Goal: Task Accomplishment & Management: Manage account settings

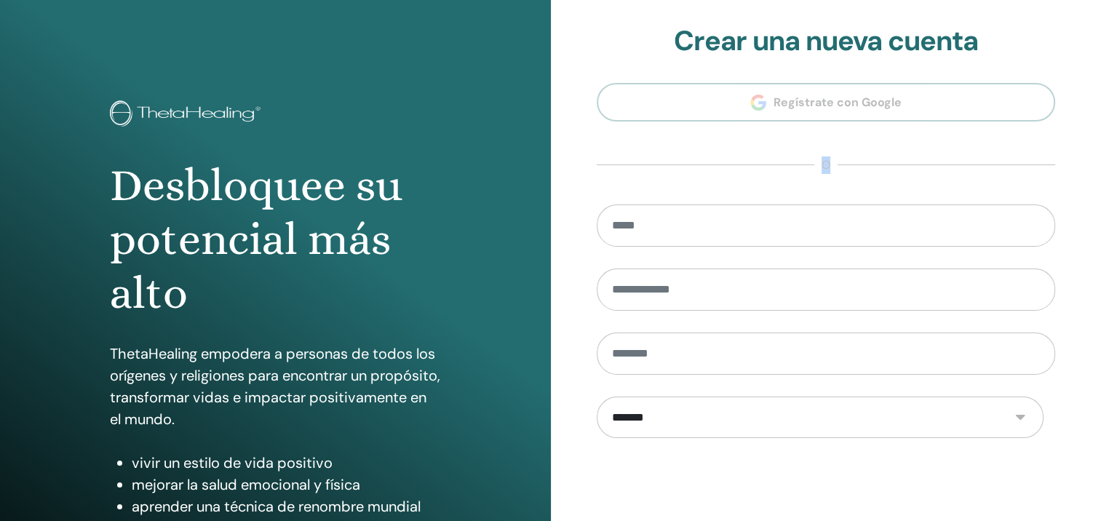
drag, startPoint x: 1101, startPoint y: 92, endPoint x: 1114, endPoint y: 239, distance: 147.7
click at [1101, 239] on html "Desbloquee su potencial más alto ThetaHealing empodera a personas de todos los …" at bounding box center [550, 260] width 1101 height 521
drag, startPoint x: 1114, startPoint y: 239, endPoint x: 1071, endPoint y: 64, distance: 180.1
click at [1071, 64] on div "**********" at bounding box center [826, 349] width 551 height 699
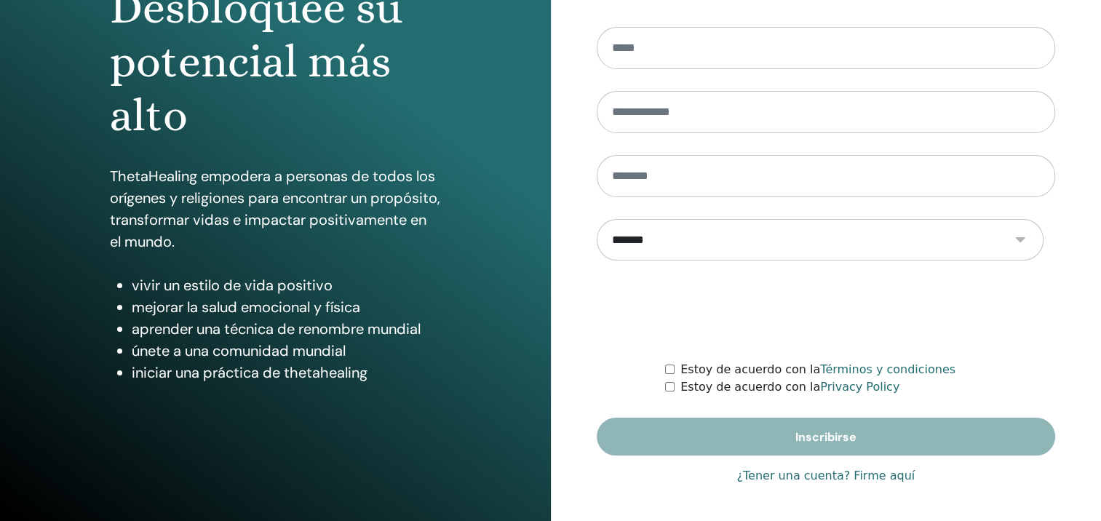
scroll to position [265, 0]
click at [807, 467] on link "¿Tener una cuenta? Firme aquí" at bounding box center [826, 475] width 178 height 17
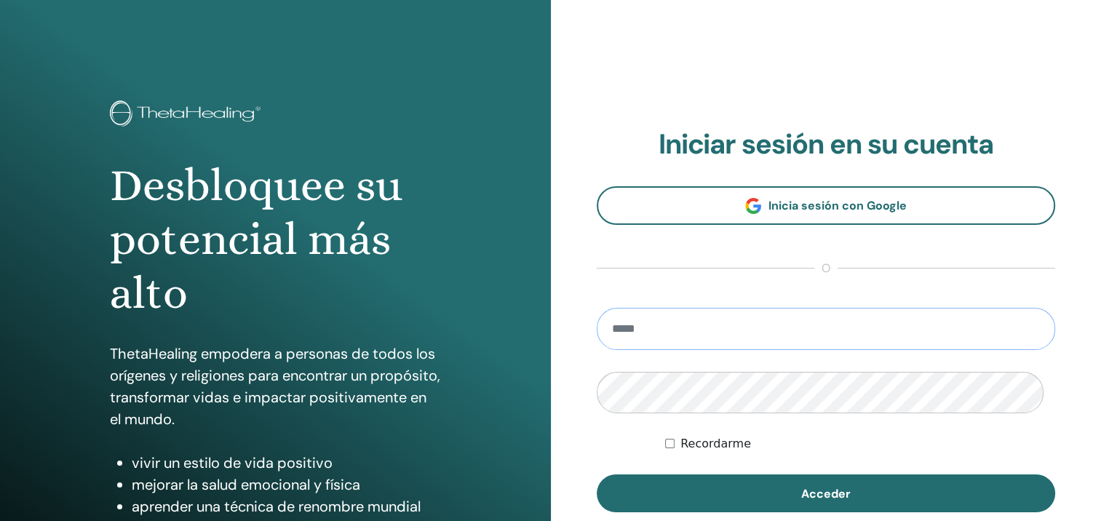
click at [675, 350] on input "email" at bounding box center [826, 329] width 459 height 42
type input "**********"
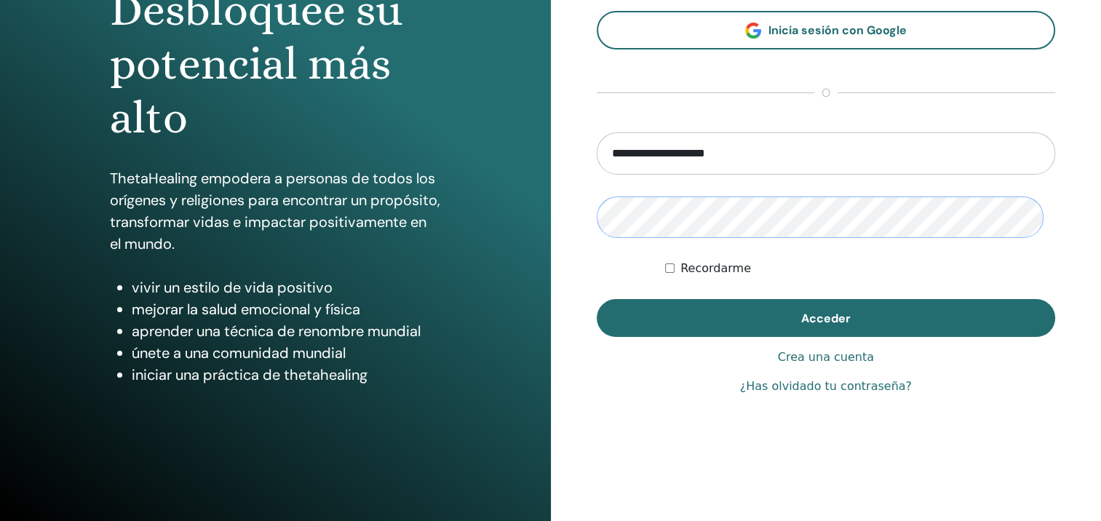
scroll to position [178, 0]
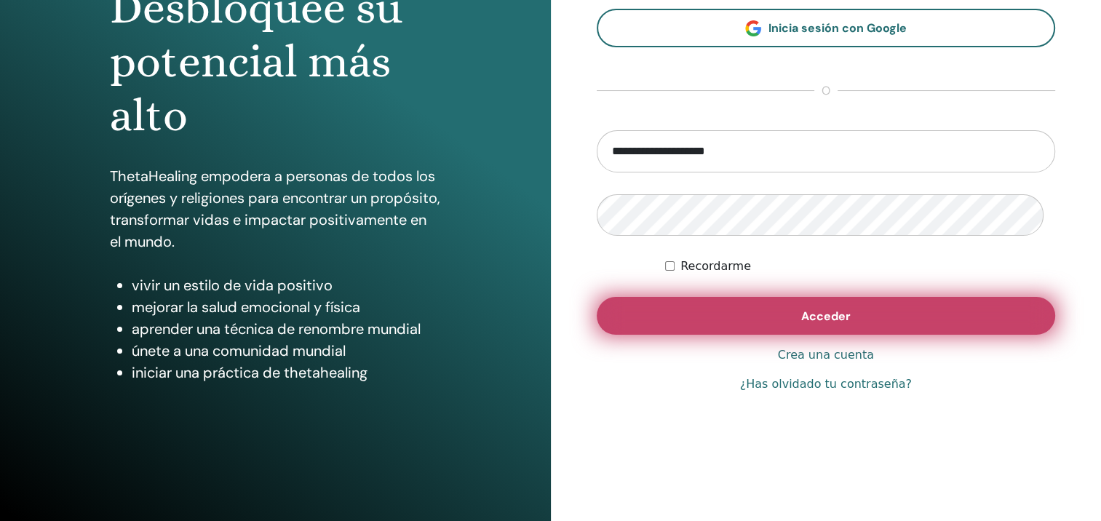
click at [816, 324] on span "Acceder" at bounding box center [825, 316] width 49 height 15
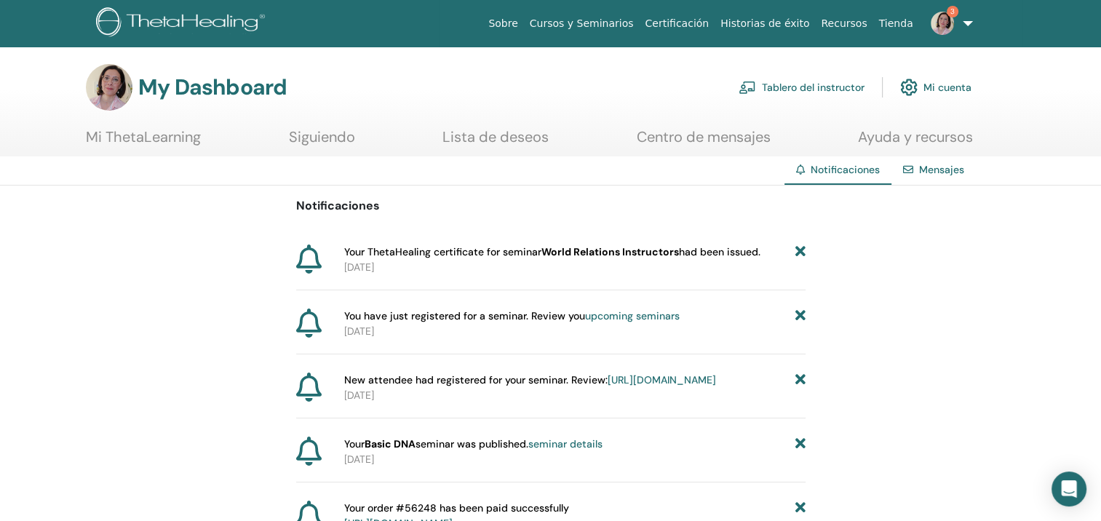
click at [937, 28] on img at bounding box center [942, 23] width 23 height 23
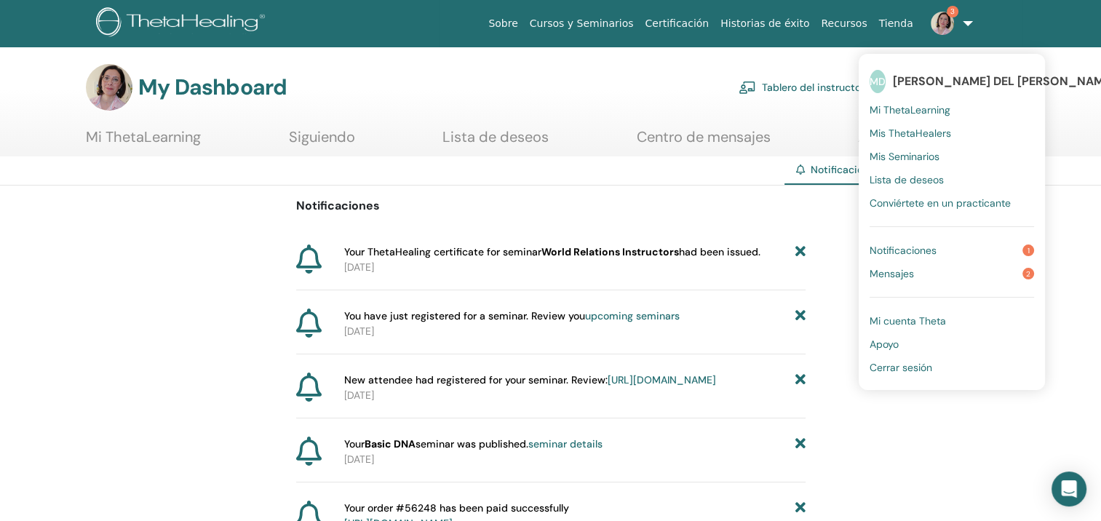
click at [884, 277] on span "Mensajes" at bounding box center [892, 273] width 44 height 13
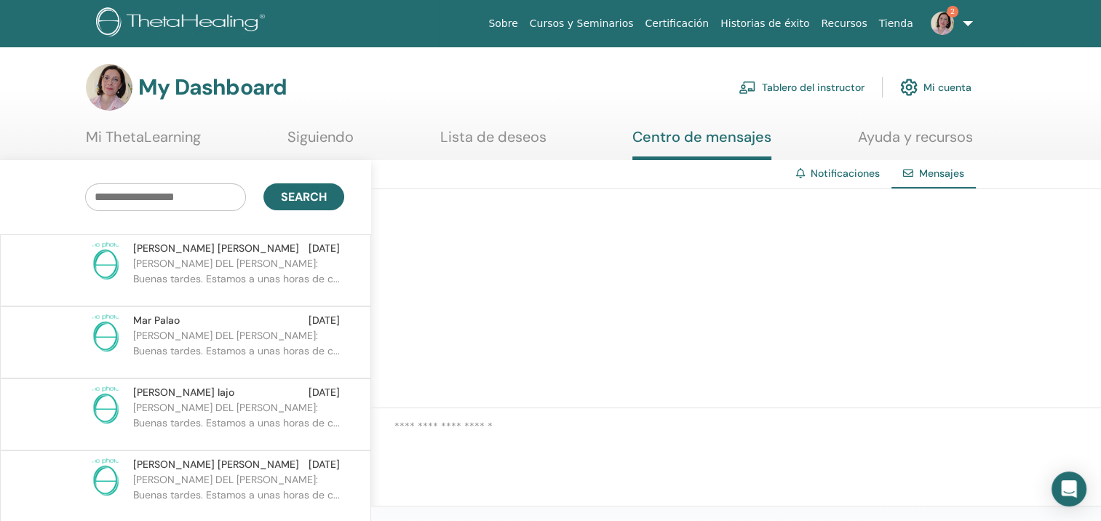
click at [822, 179] on link "Notificaciones" at bounding box center [845, 173] width 69 height 13
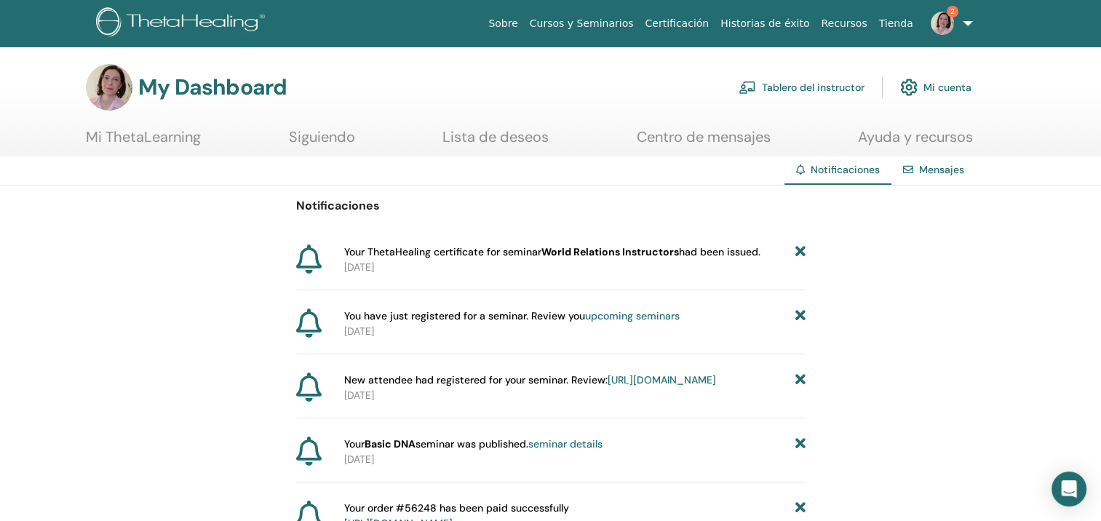
click at [932, 174] on link "Mensajes" at bounding box center [941, 169] width 45 height 13
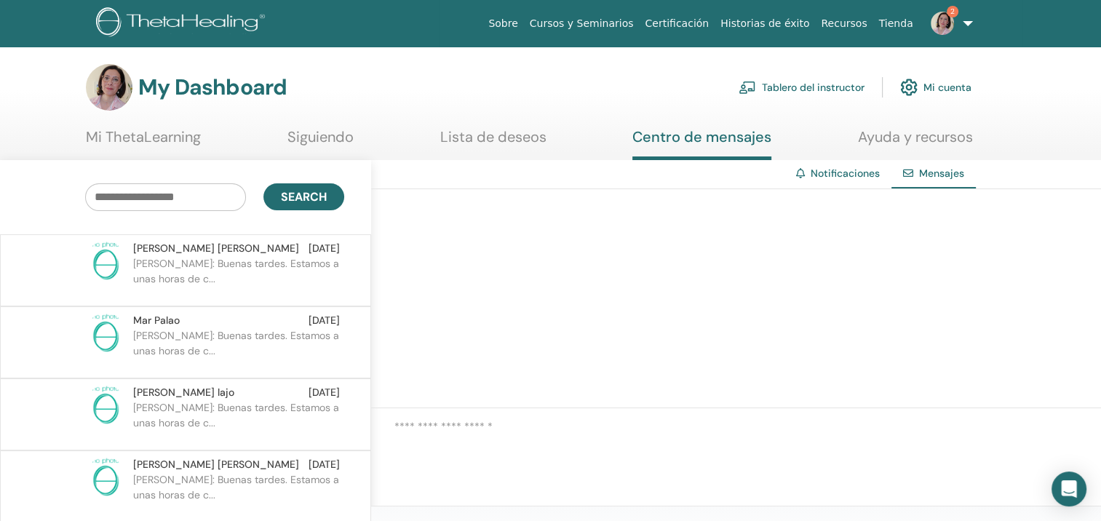
scroll to position [5649, 0]
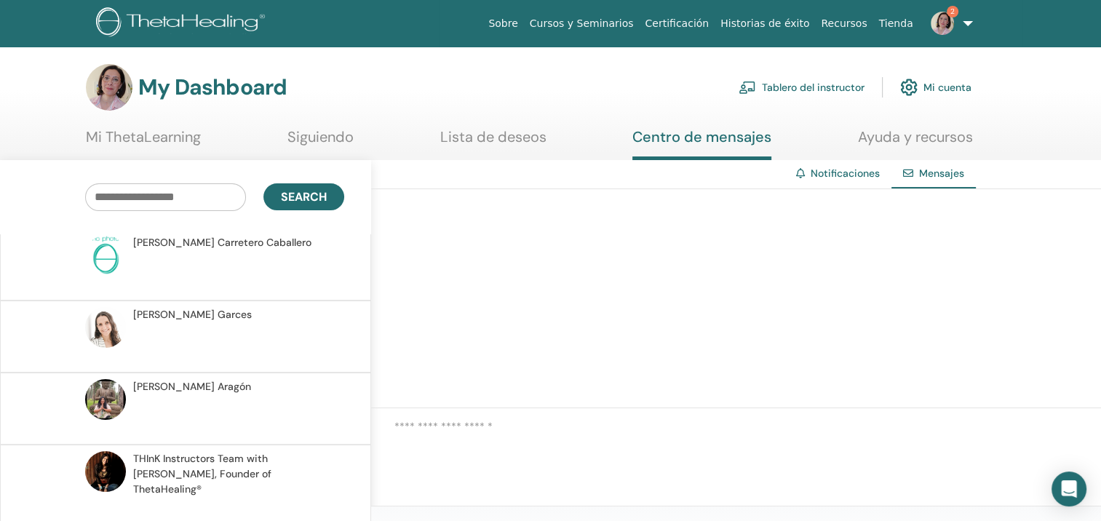
click at [239, 482] on span "THInK Instructors Team with Vianna Stibal, Founder of ThetaHealing®" at bounding box center [236, 474] width 207 height 46
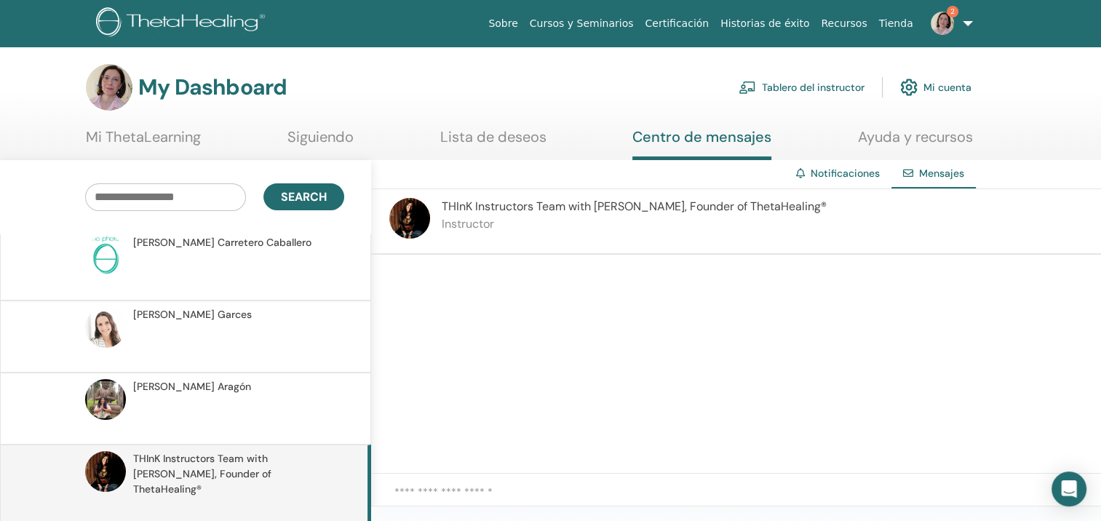
click at [624, 214] on span "THInK Instructors Team with Vianna Stibal, Founder of ThetaHealing®" at bounding box center [634, 206] width 385 height 15
click at [807, 90] on link "Tablero del instructor" at bounding box center [802, 87] width 126 height 32
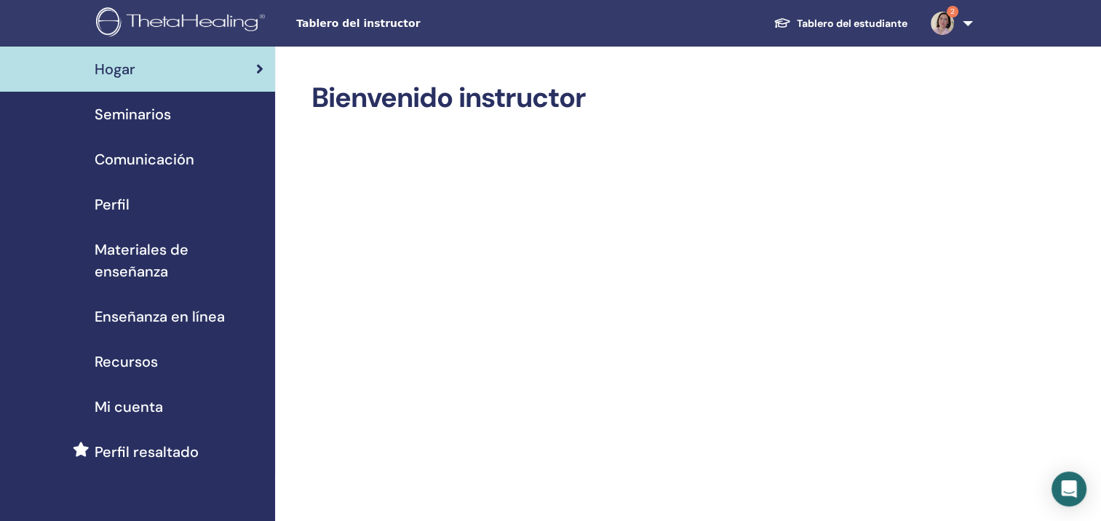
click at [127, 215] on span "Perfil" at bounding box center [112, 205] width 35 height 22
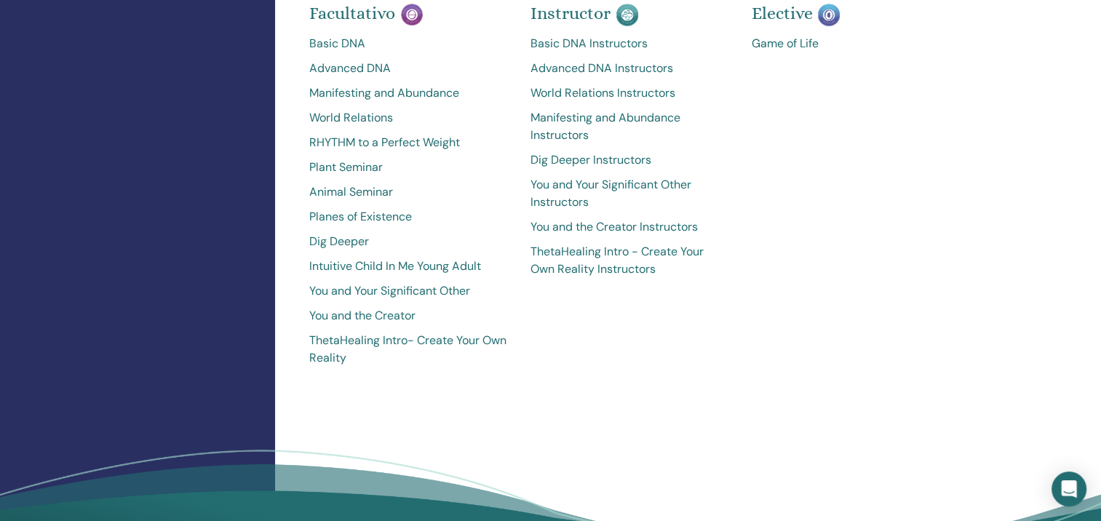
scroll to position [796, 0]
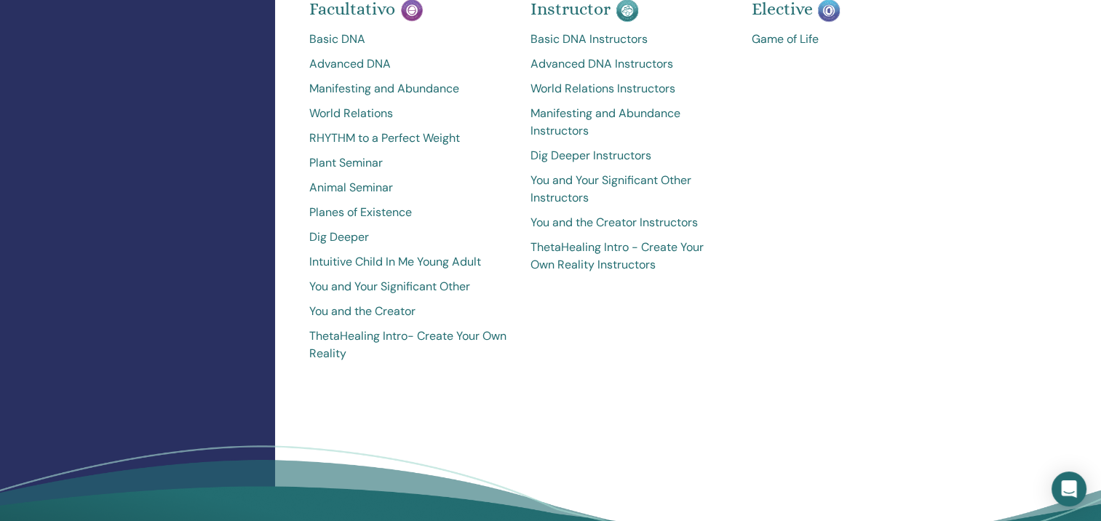
click at [605, 98] on link "World Relations Instructors" at bounding box center [630, 88] width 199 height 17
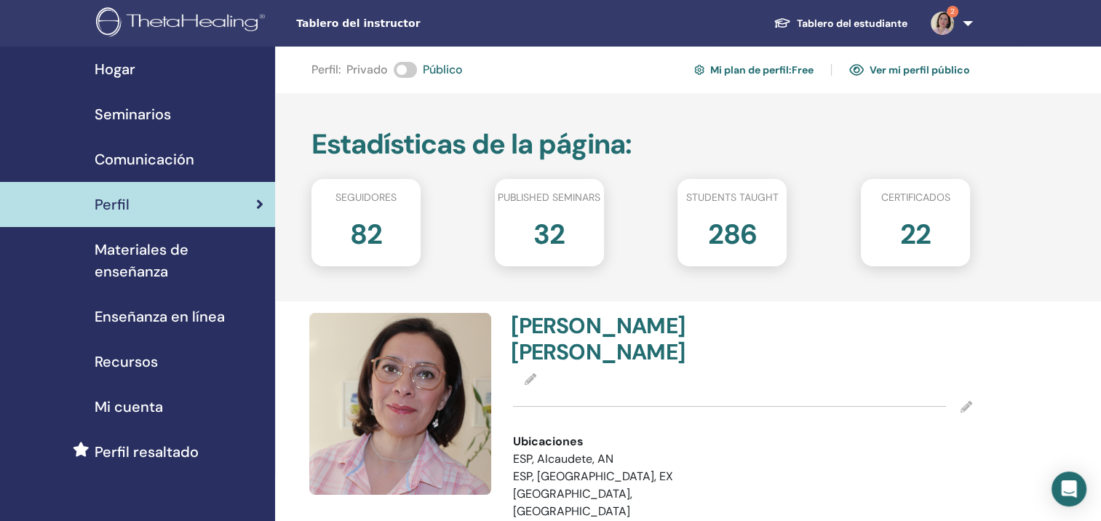
click at [119, 418] on span "Mi cuenta" at bounding box center [129, 407] width 68 height 22
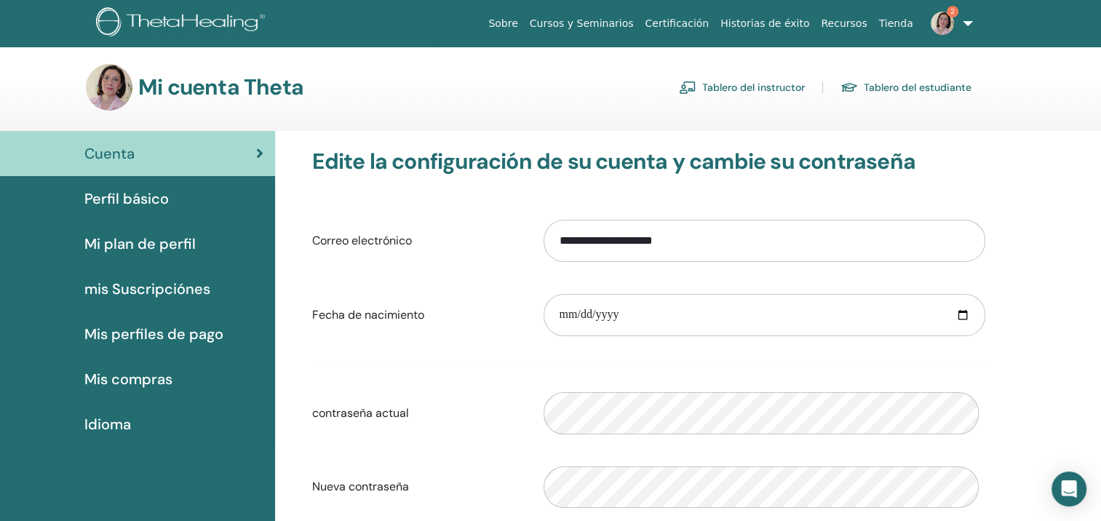
click at [914, 92] on link "Tablero del estudiante" at bounding box center [906, 87] width 131 height 23
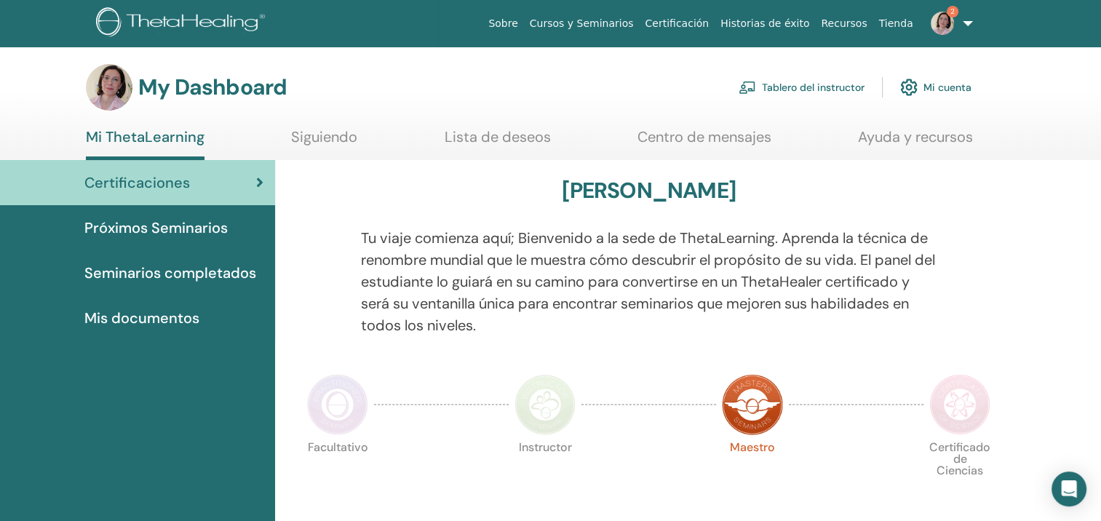
click at [169, 284] on span "Seminarios completados" at bounding box center [170, 273] width 172 height 22
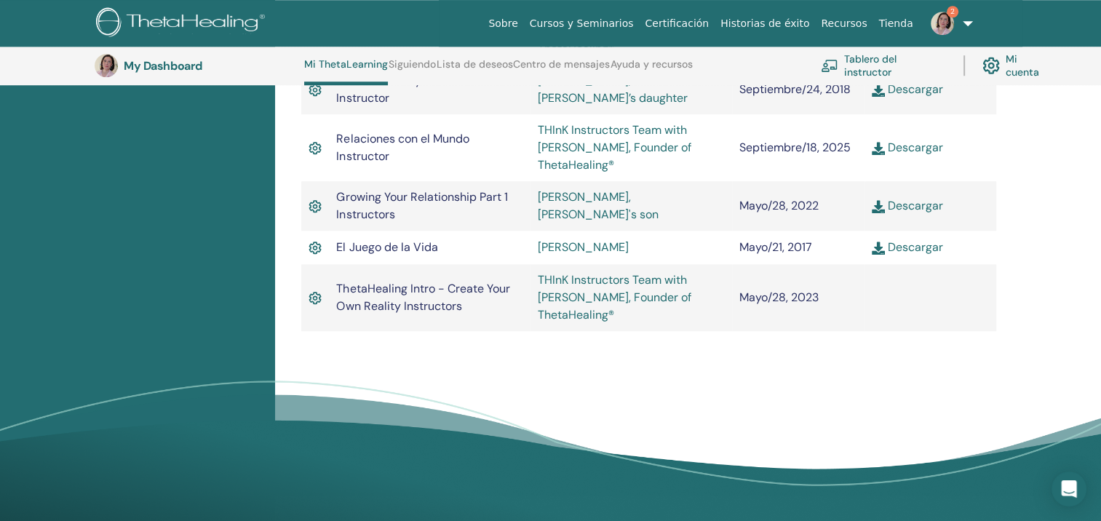
scroll to position [1293, 0]
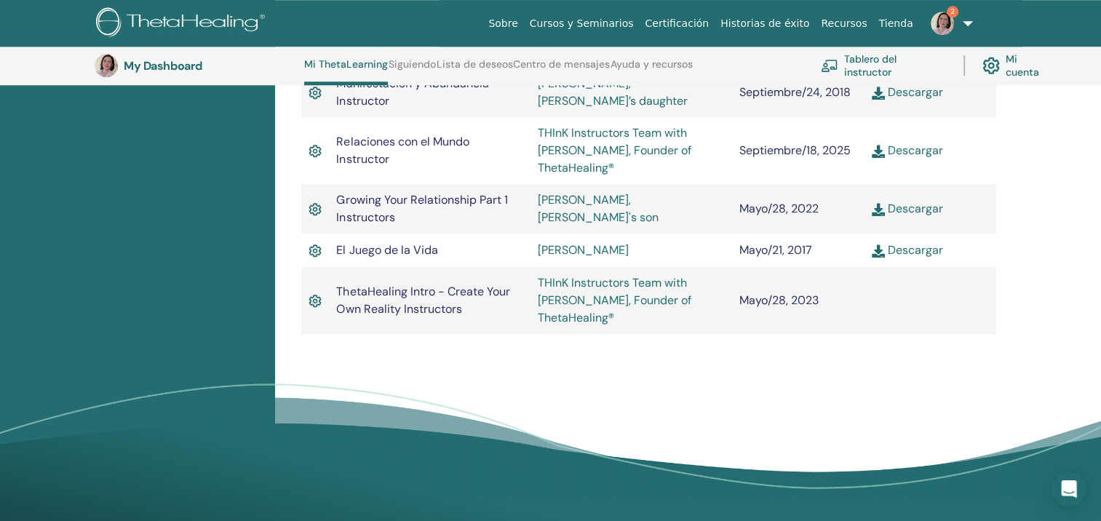
click at [921, 158] on link "Descargar" at bounding box center [907, 150] width 71 height 15
click at [874, 158] on img at bounding box center [878, 151] width 13 height 13
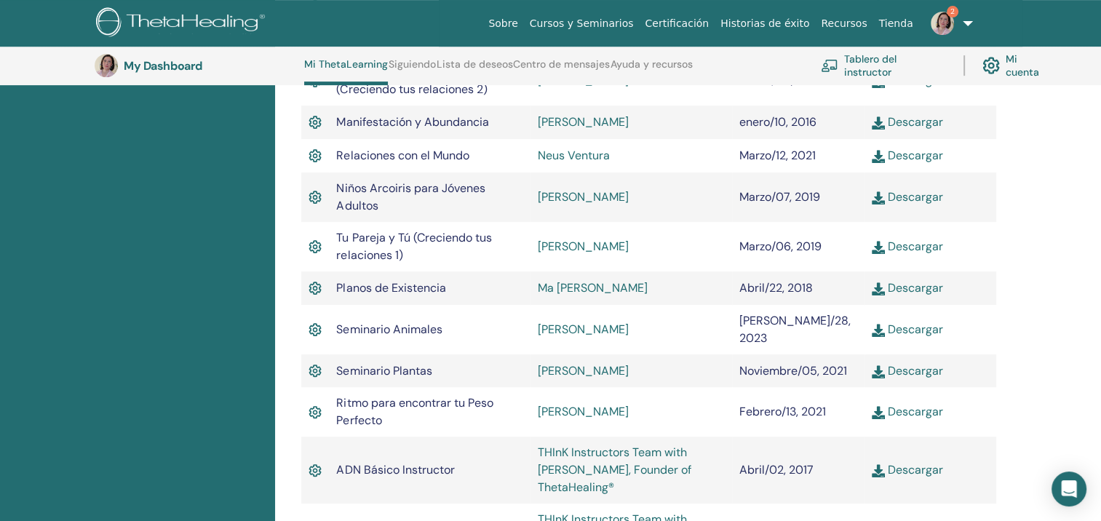
scroll to position [654, 0]
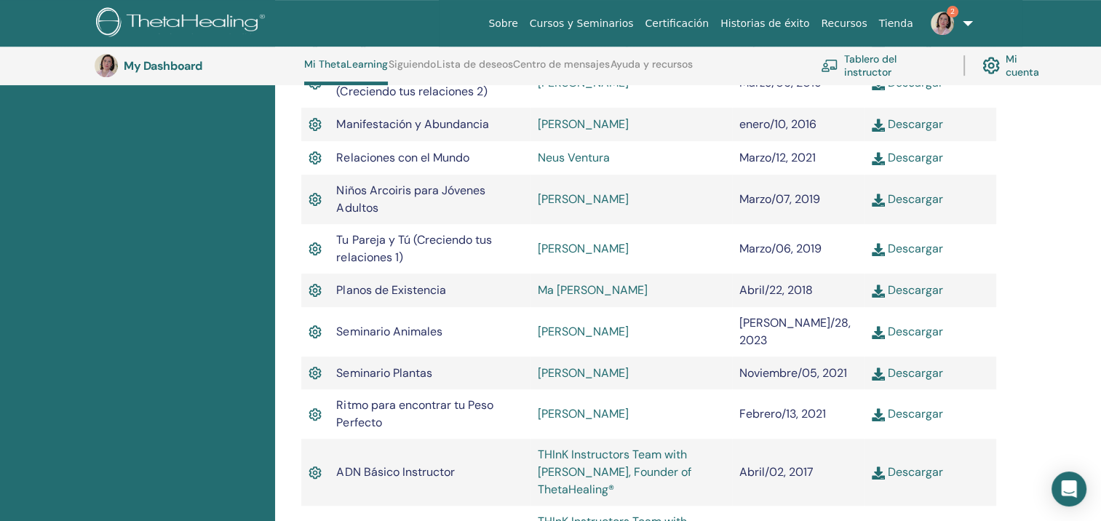
click at [873, 207] on img at bounding box center [878, 200] width 13 height 13
click at [342, 215] on span "Niños Arcoiris para Jóvenes Adultos" at bounding box center [410, 199] width 148 height 33
drag, startPoint x: 342, startPoint y: 297, endPoint x: 271, endPoint y: 313, distance: 73.1
click at [271, 313] on div "Certificaciones Próximos Seminarios Seminarios completados Mis documentos" at bounding box center [137, 357] width 275 height 1624
click at [585, 27] on link "Cursos y Seminarios" at bounding box center [582, 23] width 116 height 27
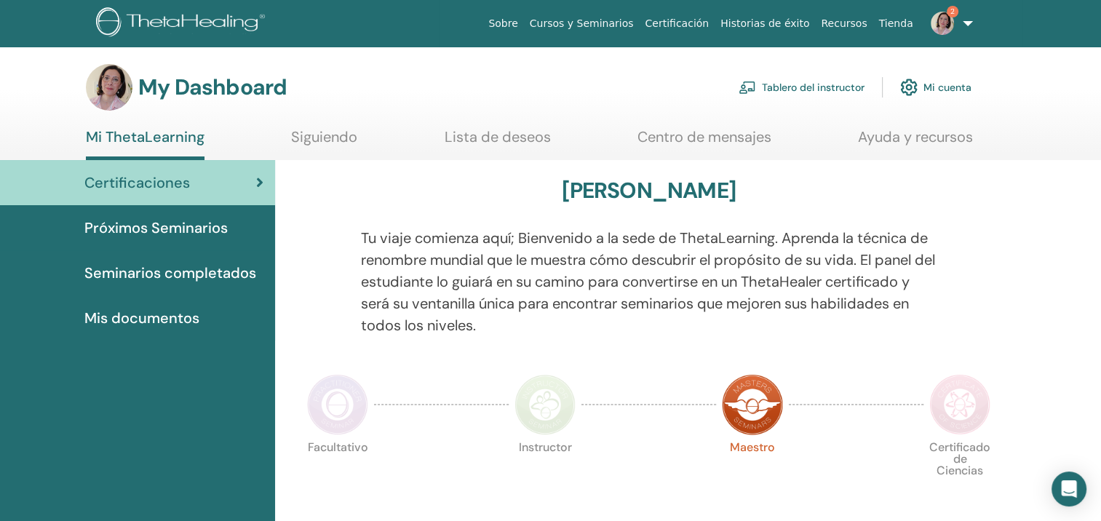
click at [195, 284] on span "Seminarios completados" at bounding box center [170, 273] width 172 height 22
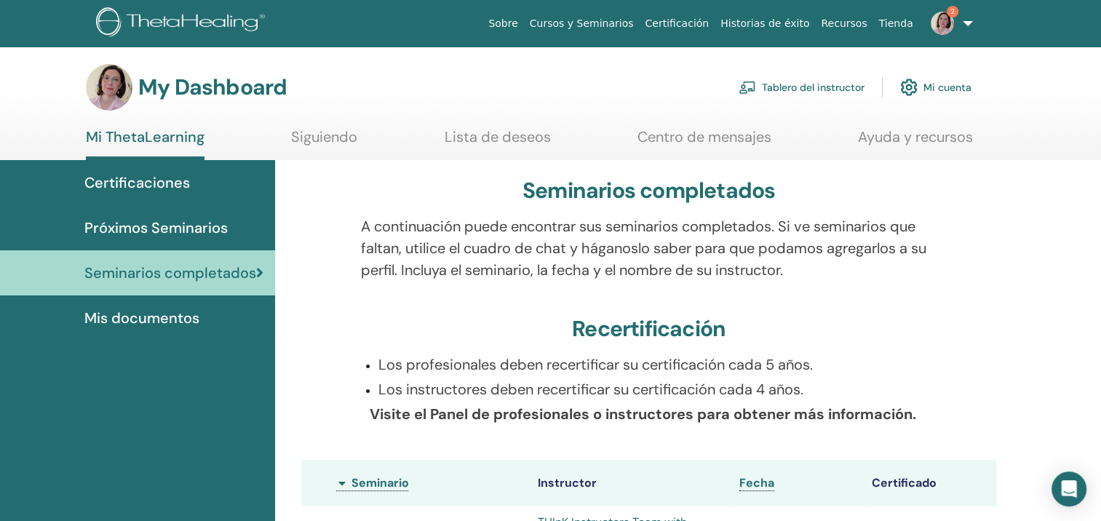
click at [116, 87] on img at bounding box center [109, 87] width 47 height 47
click at [932, 90] on link "Mi cuenta" at bounding box center [935, 87] width 71 height 32
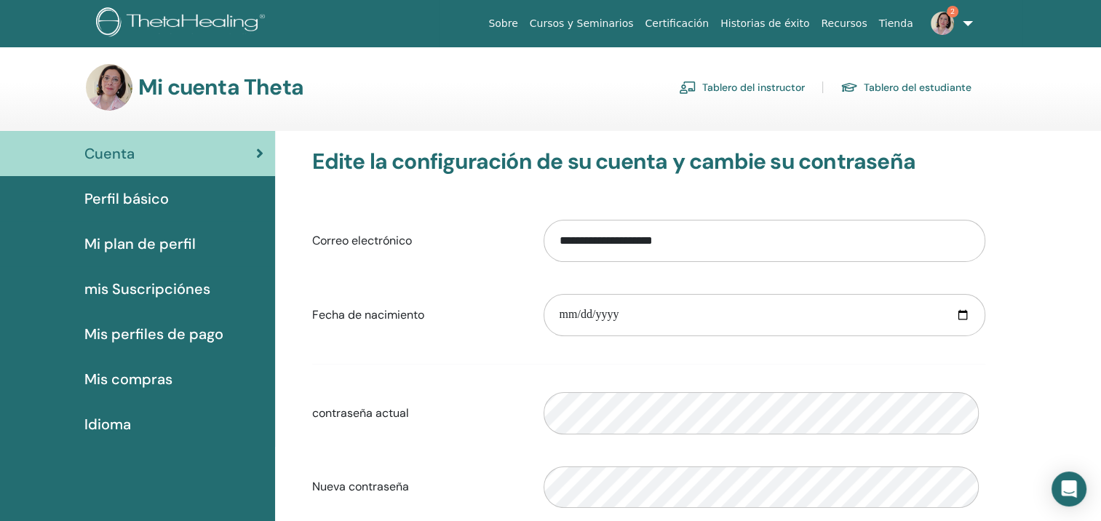
click at [138, 300] on span "mis Suscripciónes" at bounding box center [147, 289] width 126 height 22
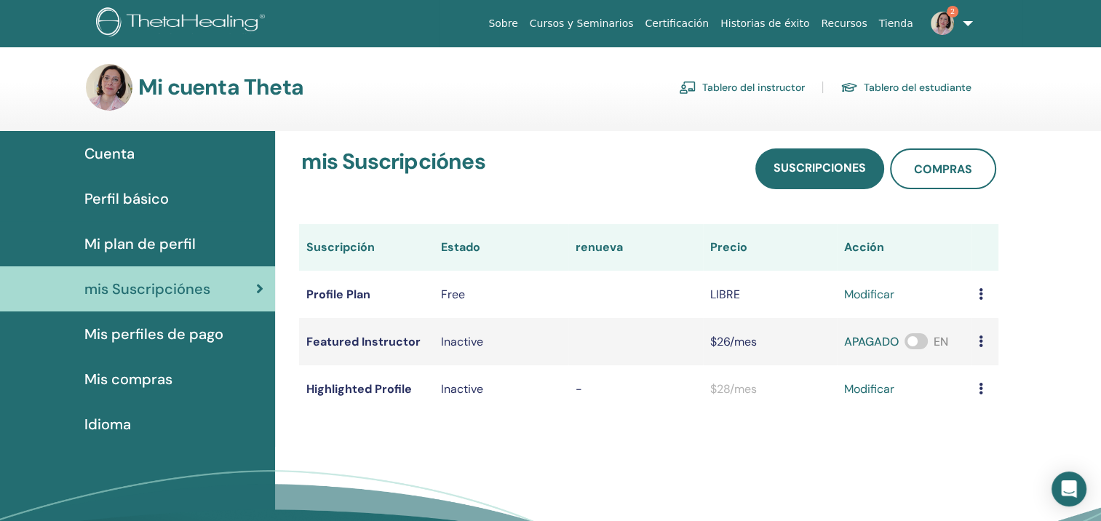
click at [135, 253] on span "Mi plan de perfil" at bounding box center [139, 244] width 111 height 22
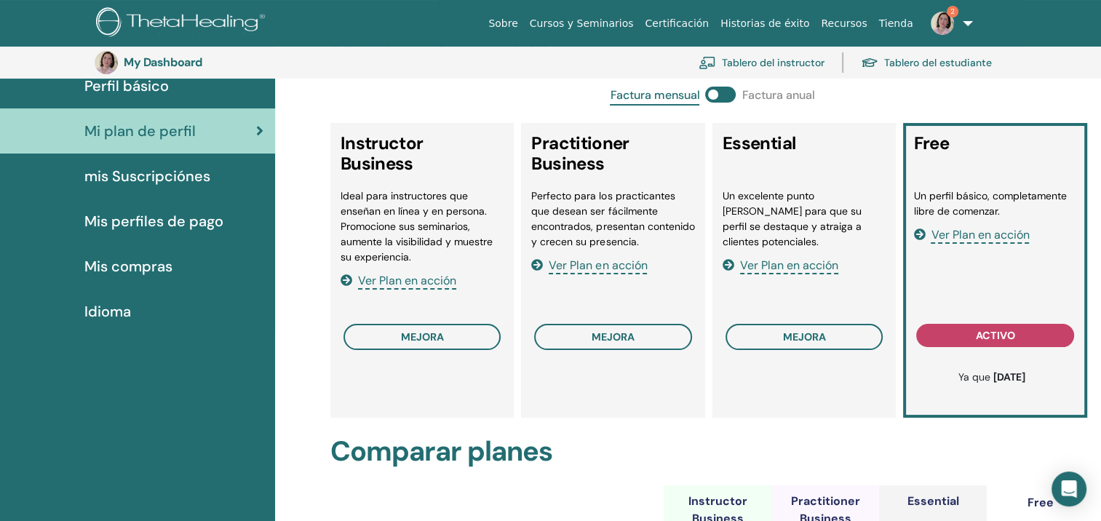
scroll to position [150, 0]
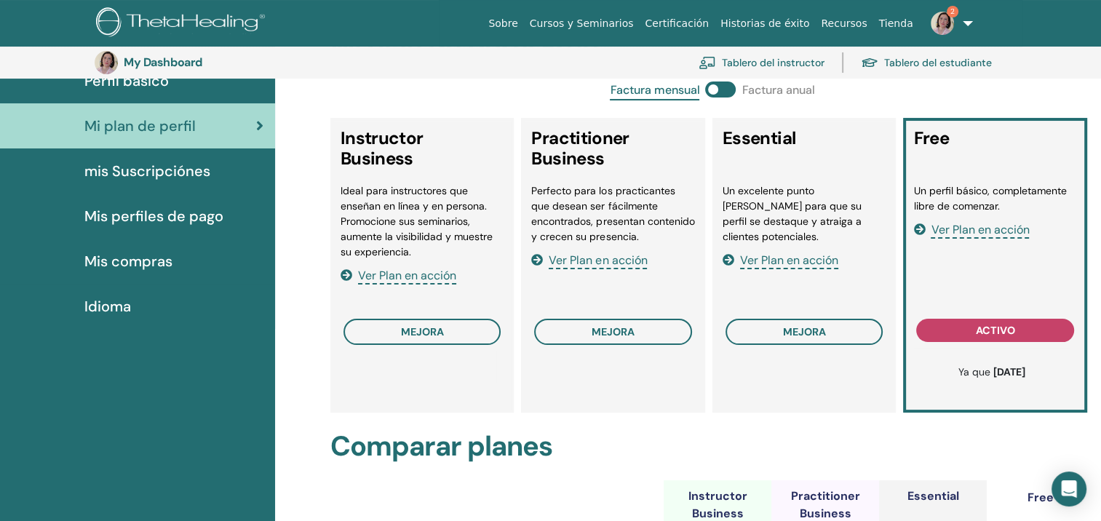
click at [413, 285] on span "Ver Plan en acción" at bounding box center [407, 276] width 98 height 17
click at [801, 338] on span "mejora" at bounding box center [804, 332] width 43 height 12
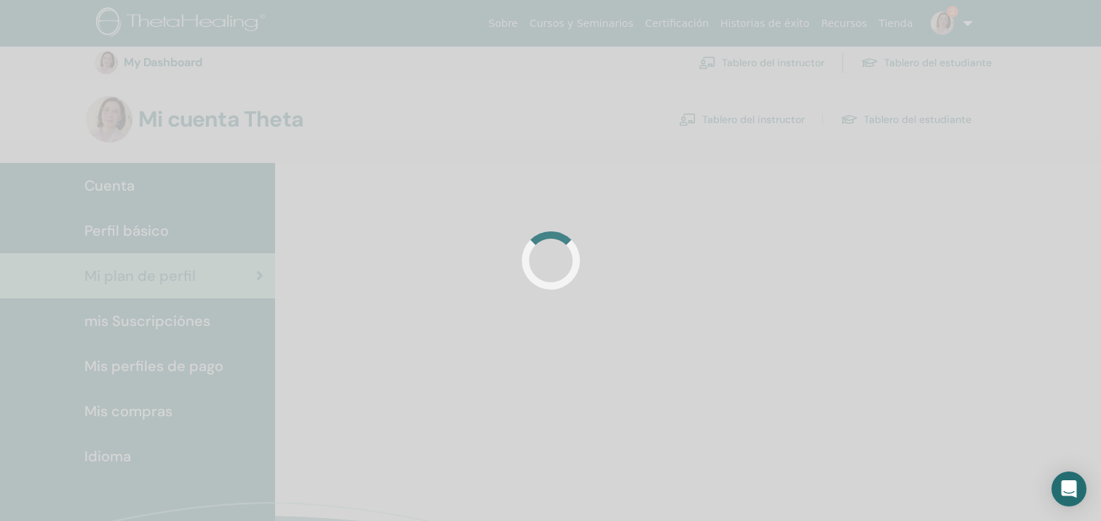
scroll to position [150, 0]
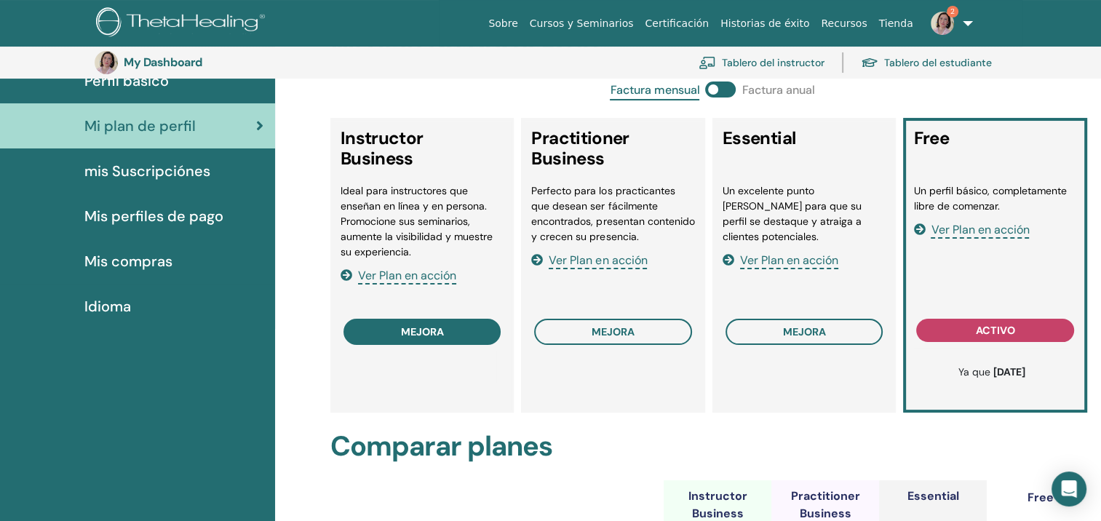
click at [426, 338] on span "mejora" at bounding box center [422, 332] width 43 height 12
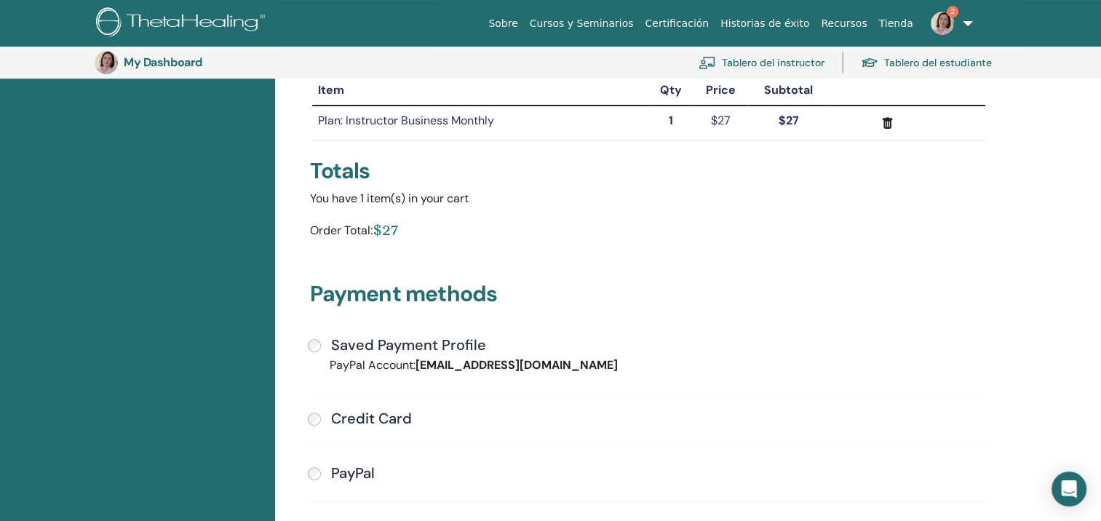
scroll to position [176, 0]
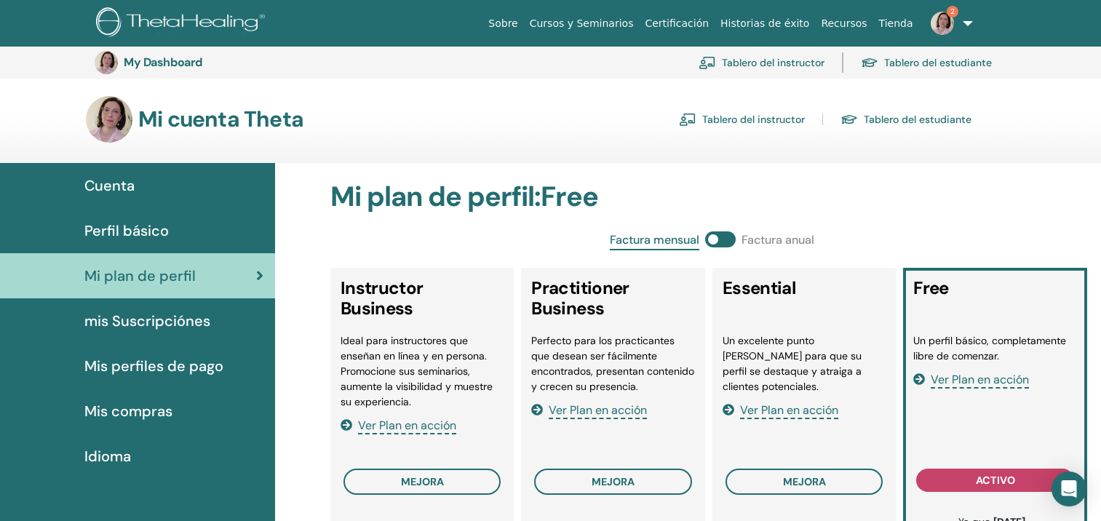
scroll to position [150, 0]
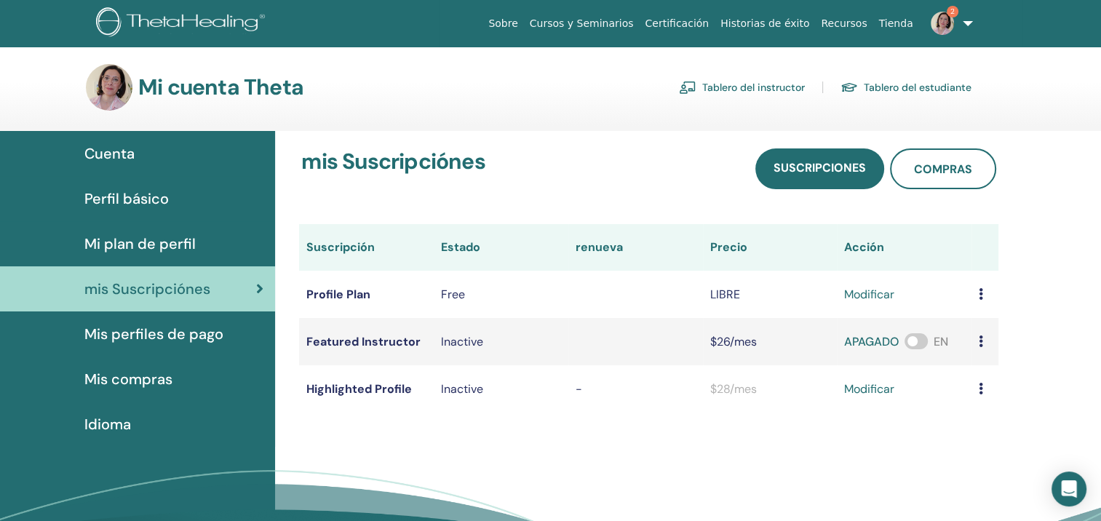
click at [123, 207] on span "Perfil básico" at bounding box center [126, 199] width 84 height 22
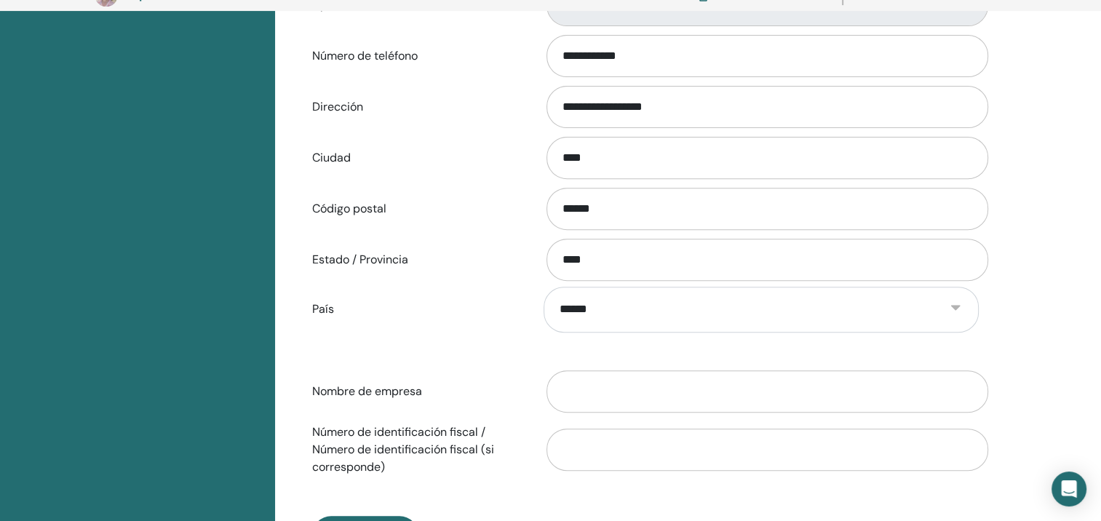
scroll to position [516, 0]
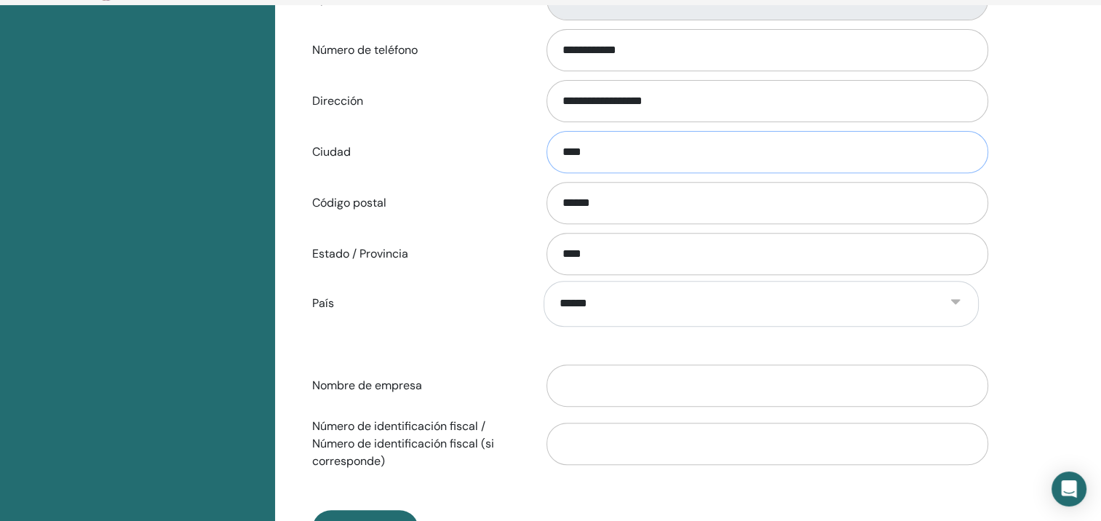
click at [593, 173] on input "****" at bounding box center [768, 152] width 442 height 42
type input "*"
type input "****"
click at [599, 275] on input "****" at bounding box center [768, 254] width 442 height 42
type input "*"
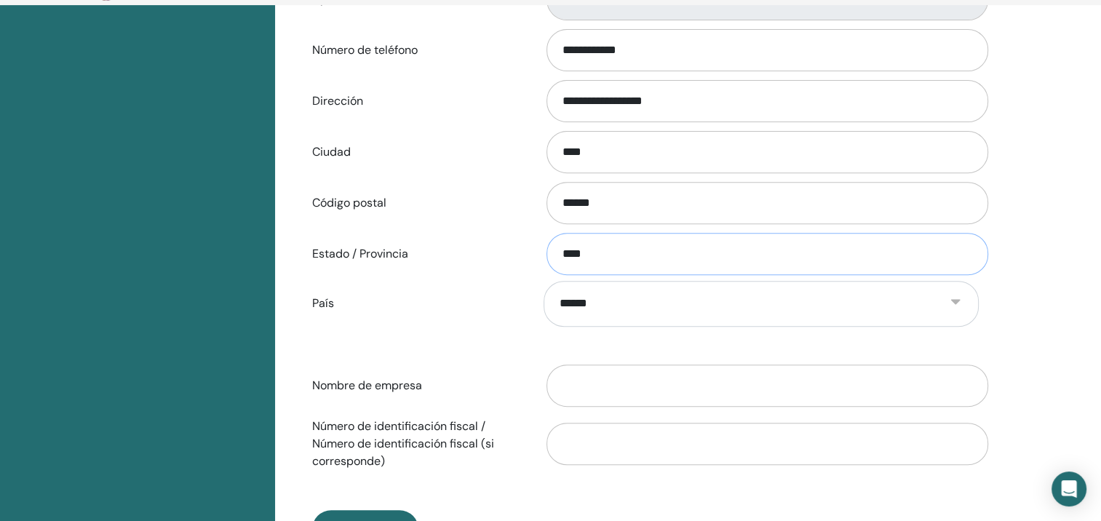
type input "****"
click at [485, 317] on label "País" at bounding box center [416, 304] width 231 height 28
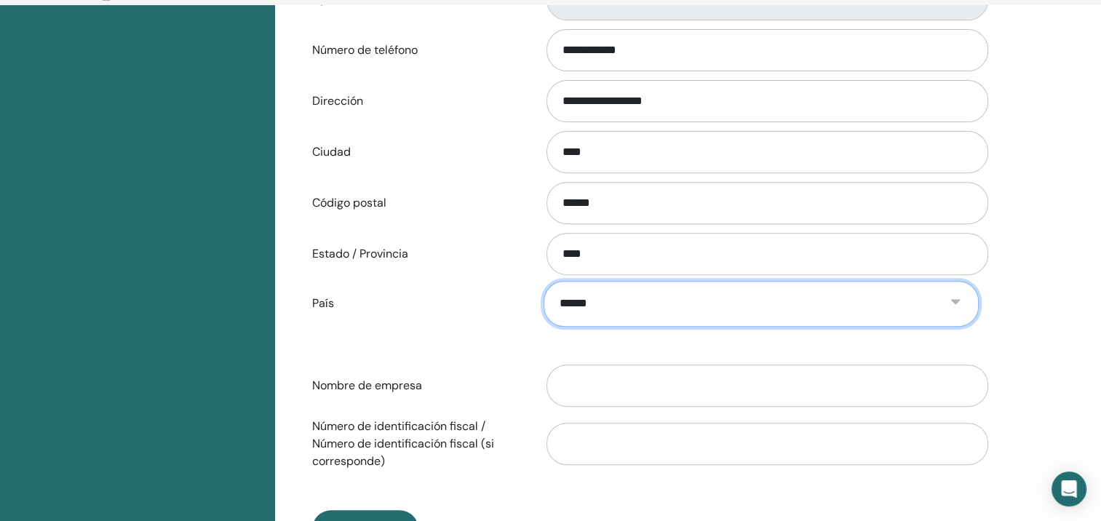
click at [544, 327] on select "**********" at bounding box center [761, 304] width 435 height 46
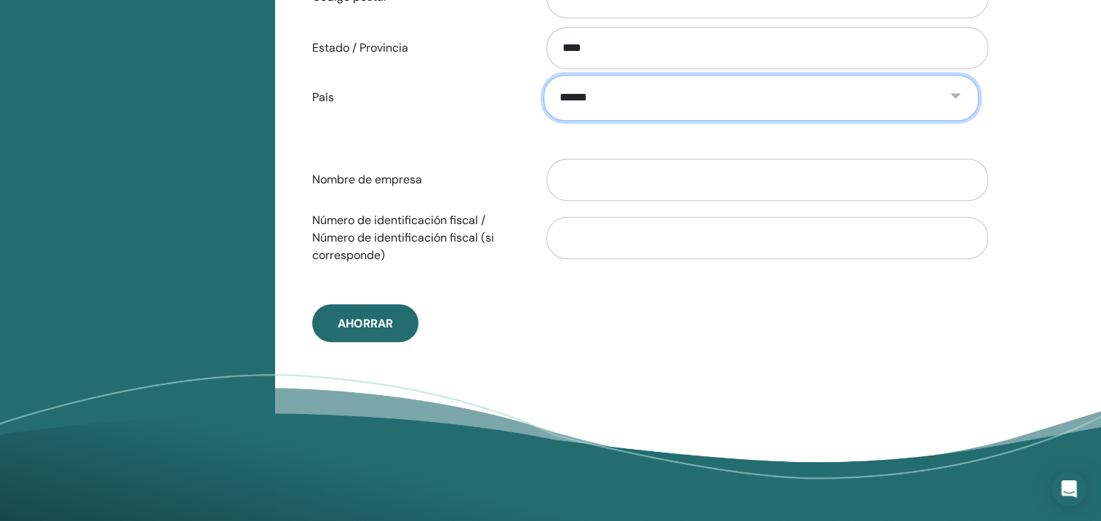
scroll to position [728, 0]
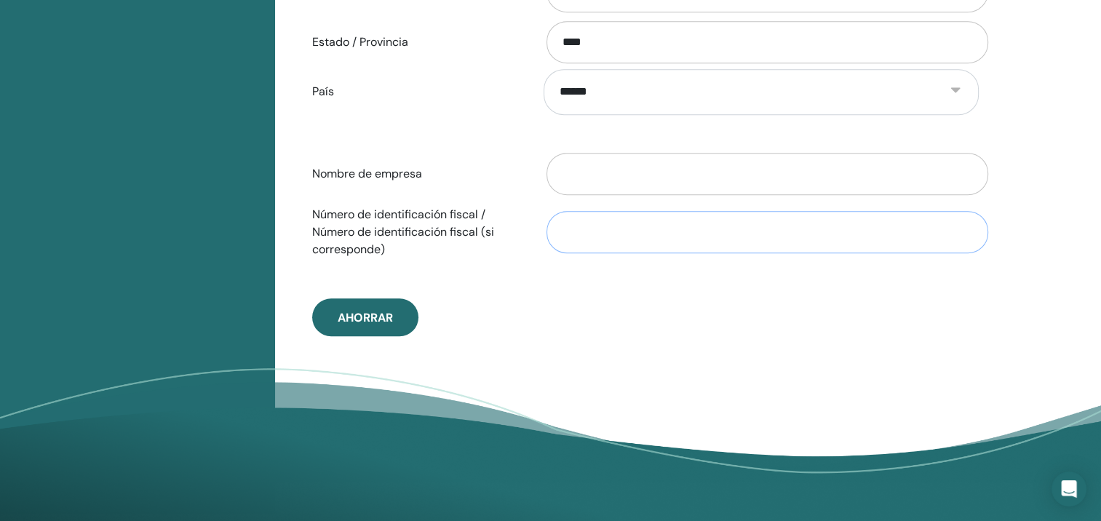
click at [582, 253] on input "Número de identificación fiscal / Número de identificación fiscal (si correspon…" at bounding box center [768, 232] width 442 height 42
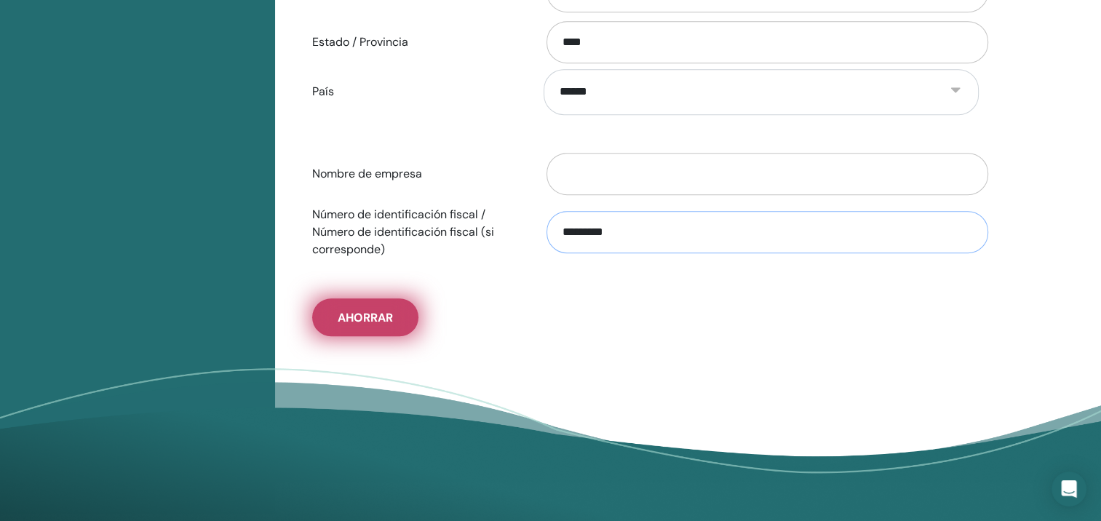
type input "*********"
click at [378, 336] on button "Ahorrar" at bounding box center [365, 317] width 106 height 38
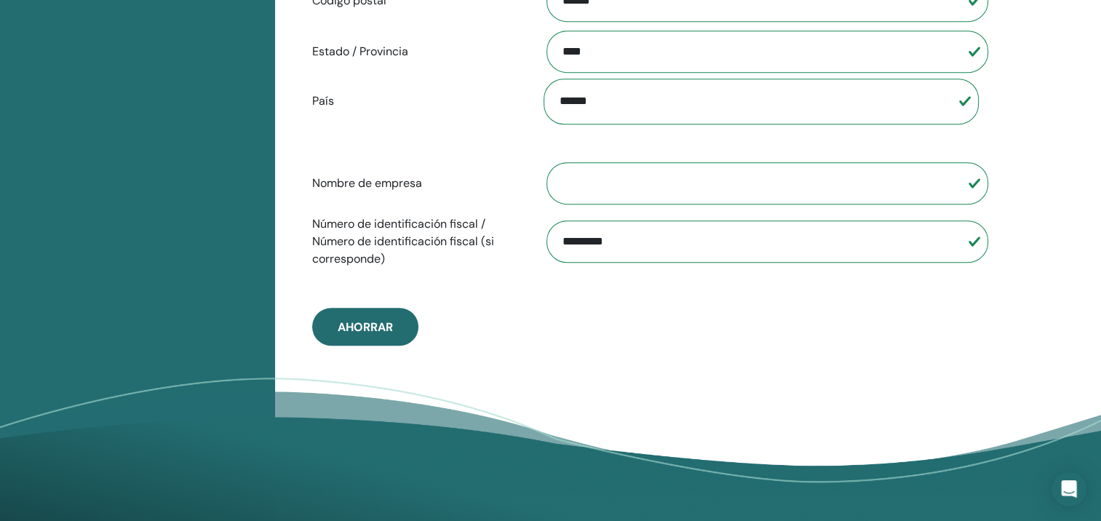
scroll to position [740, 0]
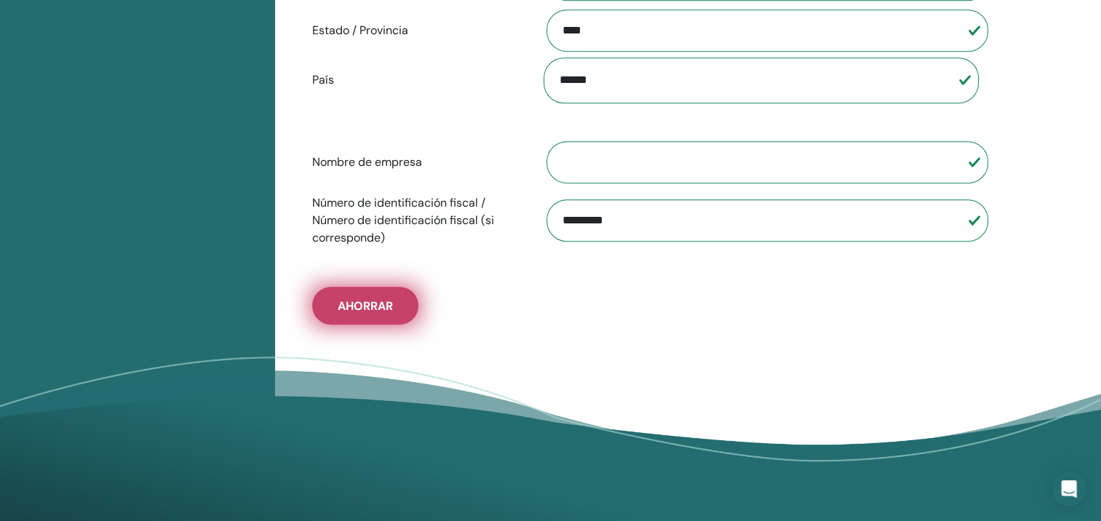
click at [376, 314] on span "Ahorrar" at bounding box center [365, 305] width 55 height 15
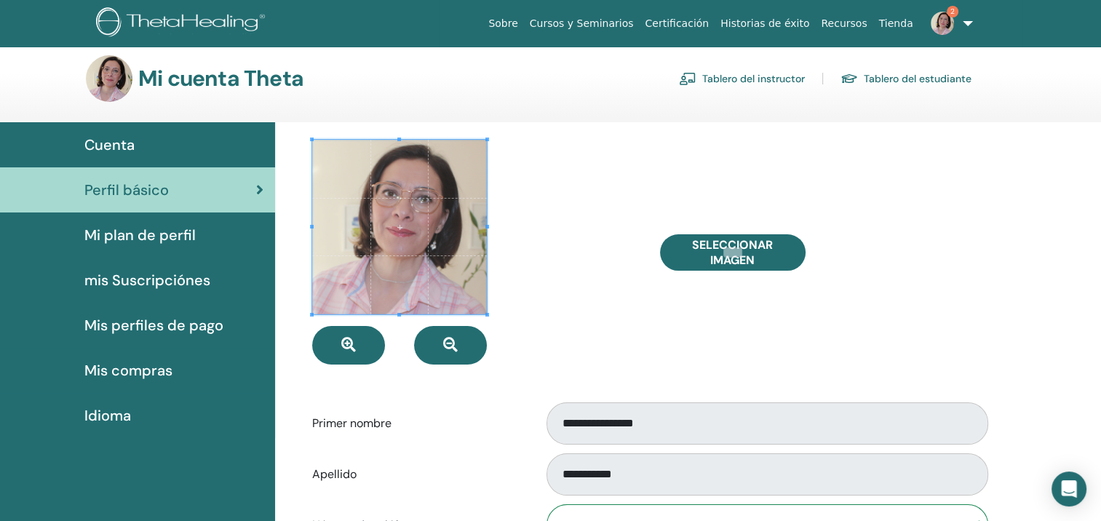
scroll to position [0, 0]
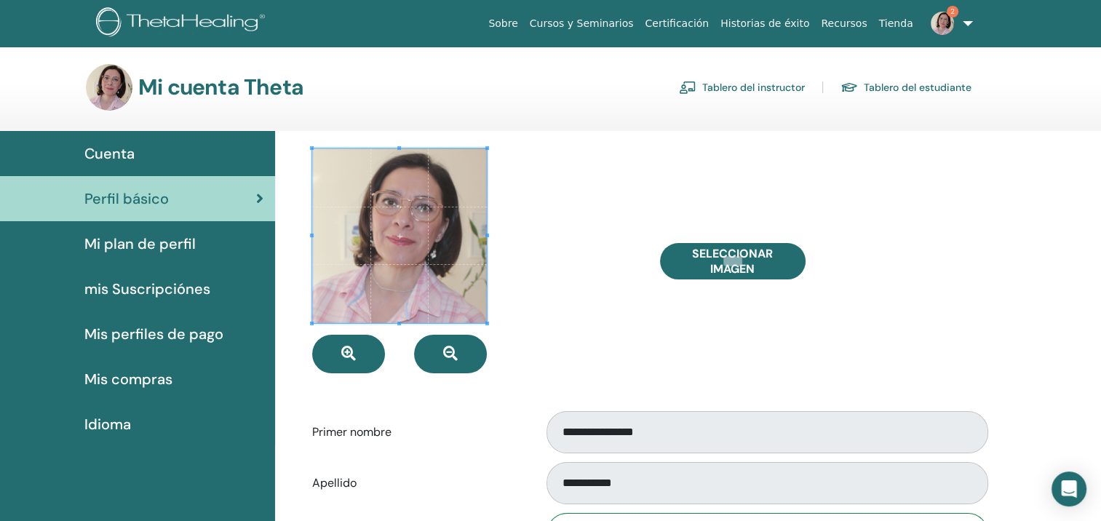
click at [108, 159] on span "Cuenta" at bounding box center [109, 154] width 50 height 22
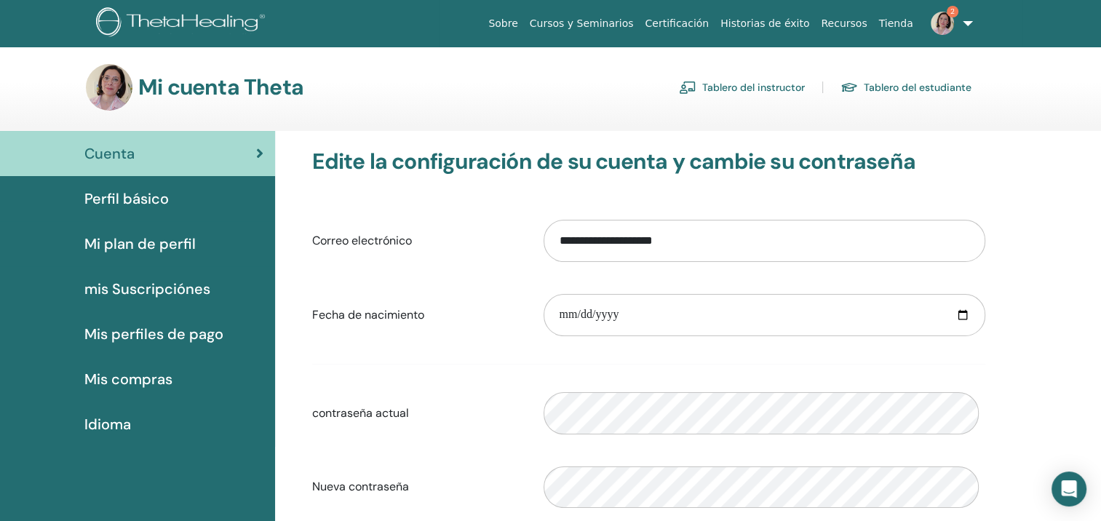
click at [834, 23] on link "Recursos" at bounding box center [844, 23] width 58 height 27
